Goal: Task Accomplishment & Management: Manage account settings

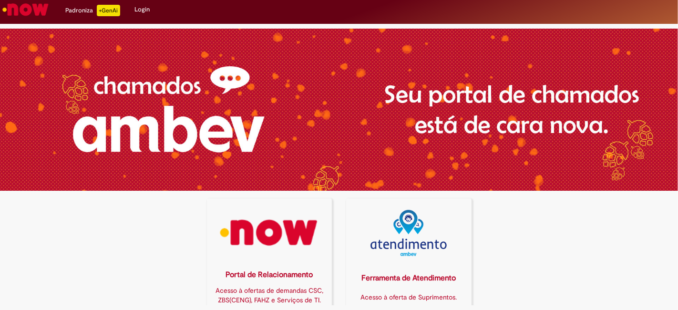
click at [281, 225] on img at bounding box center [269, 233] width 113 height 46
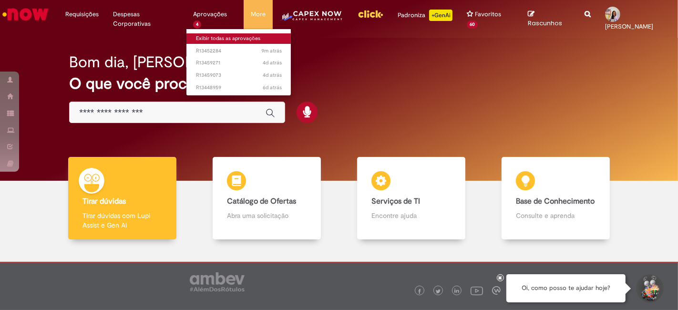
click at [223, 42] on link "Exibir todas as aprovações" at bounding box center [239, 38] width 105 height 10
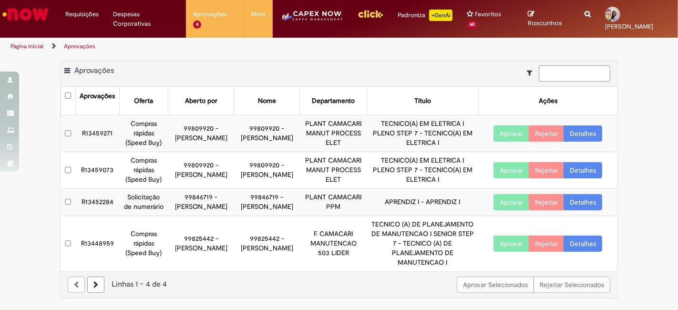
click at [568, 80] on input at bounding box center [575, 73] width 72 height 16
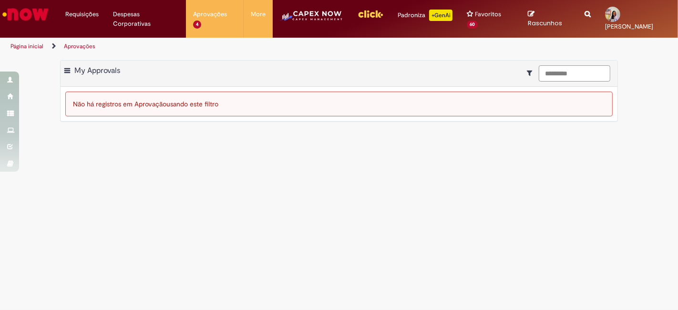
type input "*********"
